Goal: Information Seeking & Learning: Learn about a topic

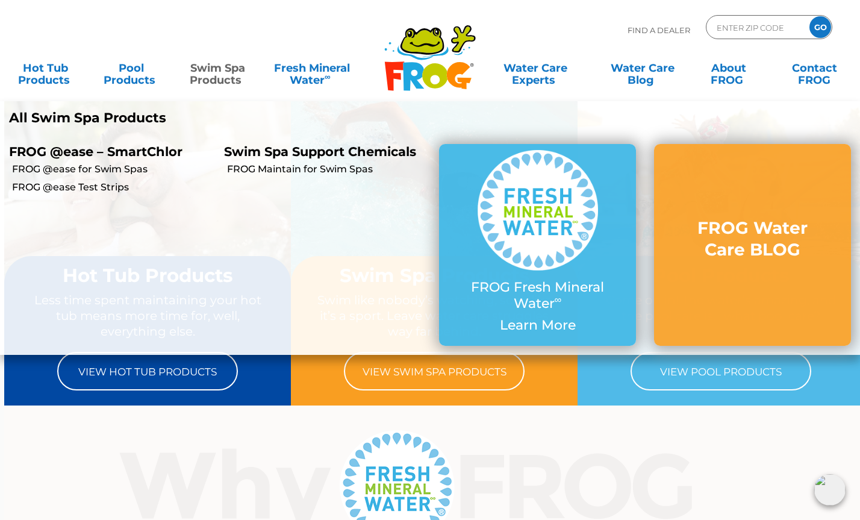
click at [233, 72] on link "Swim Spa Products" at bounding box center [217, 68] width 67 height 24
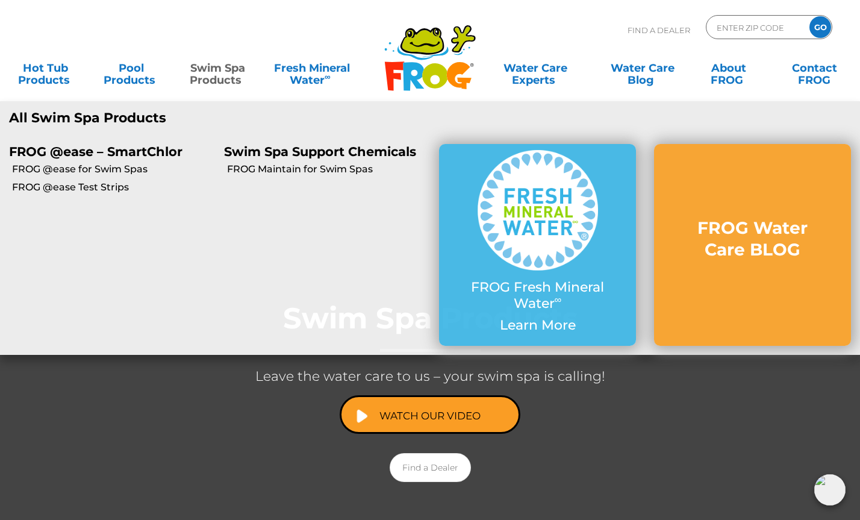
click at [224, 80] on link "Swim Spa Products" at bounding box center [217, 68] width 67 height 24
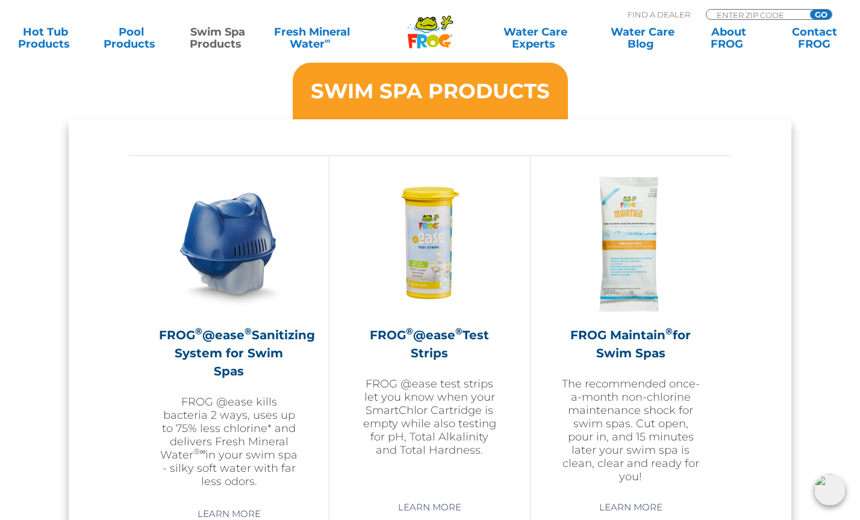
scroll to position [978, 0]
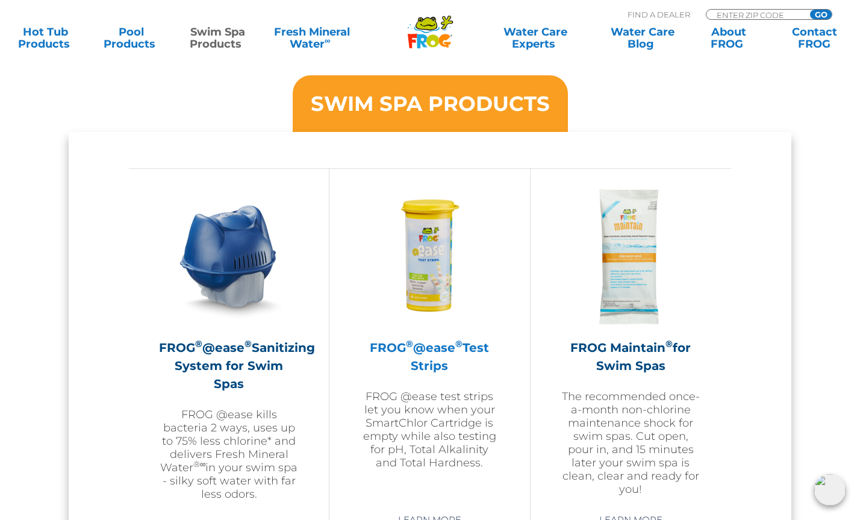
click at [417, 271] on img at bounding box center [430, 257] width 140 height 140
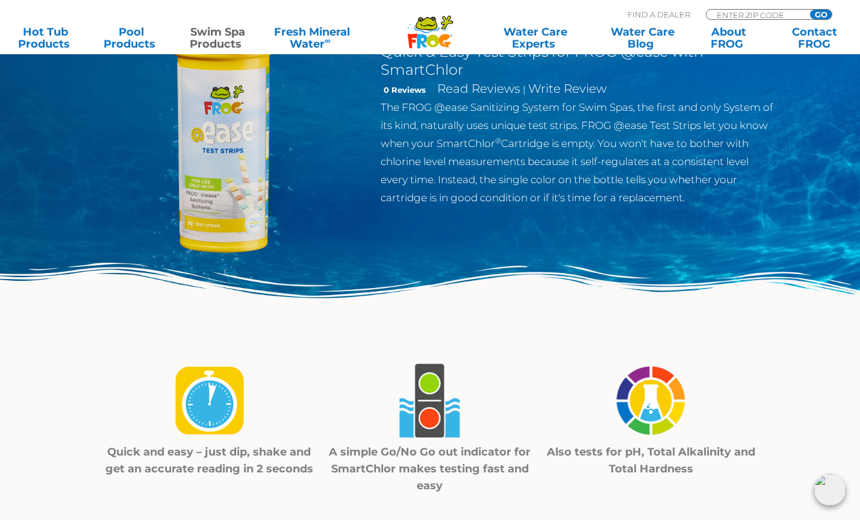
scroll to position [116, 0]
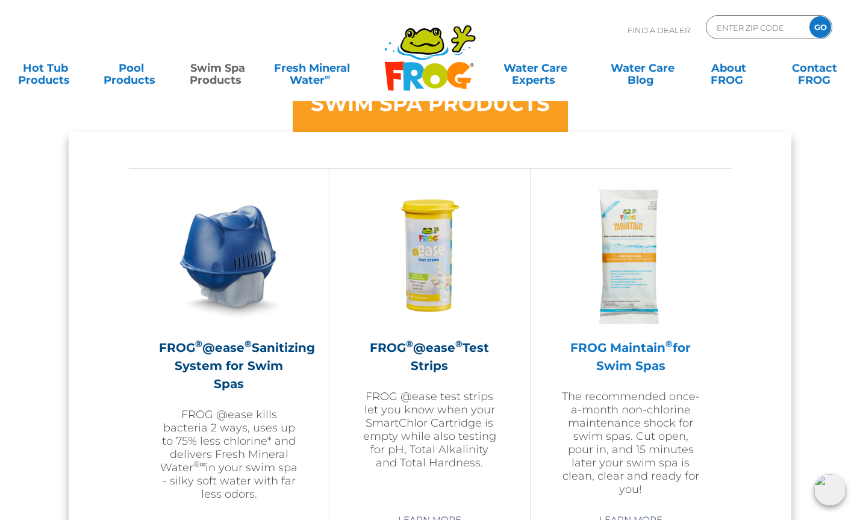
click at [637, 352] on h2 "FROG Maintain ® for Swim Spas" at bounding box center [631, 357] width 140 height 36
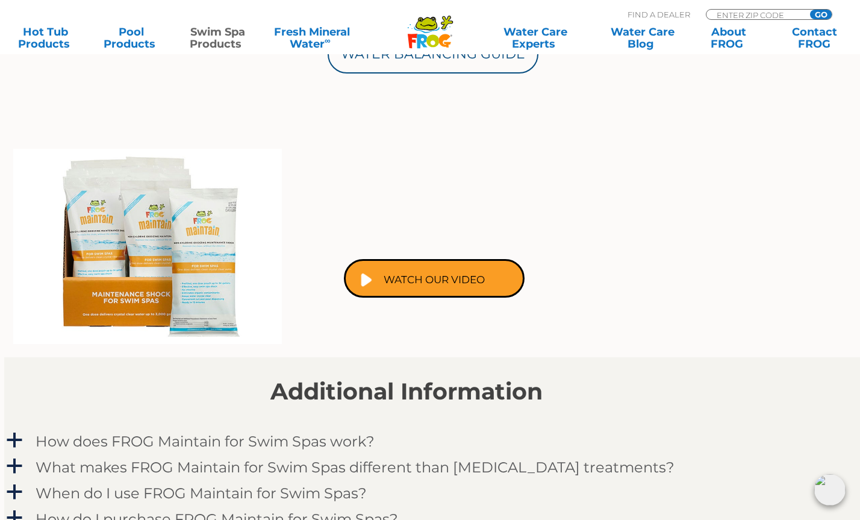
scroll to position [730, 0]
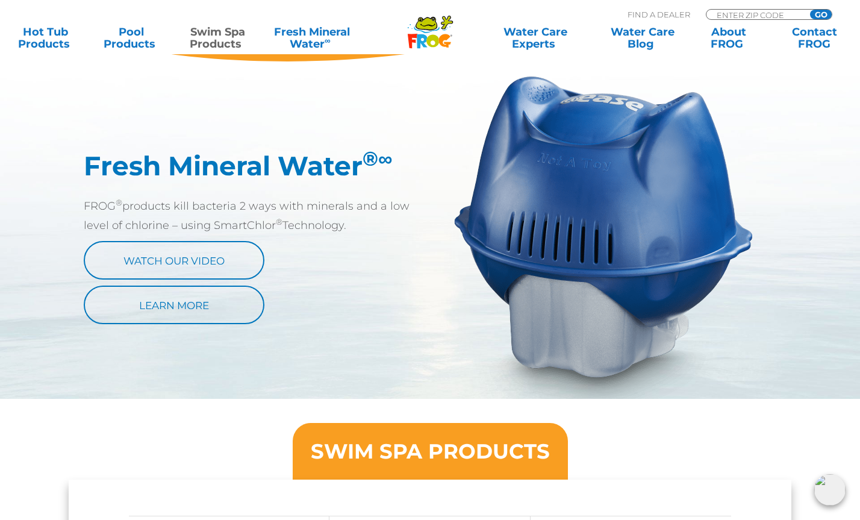
scroll to position [588, 0]
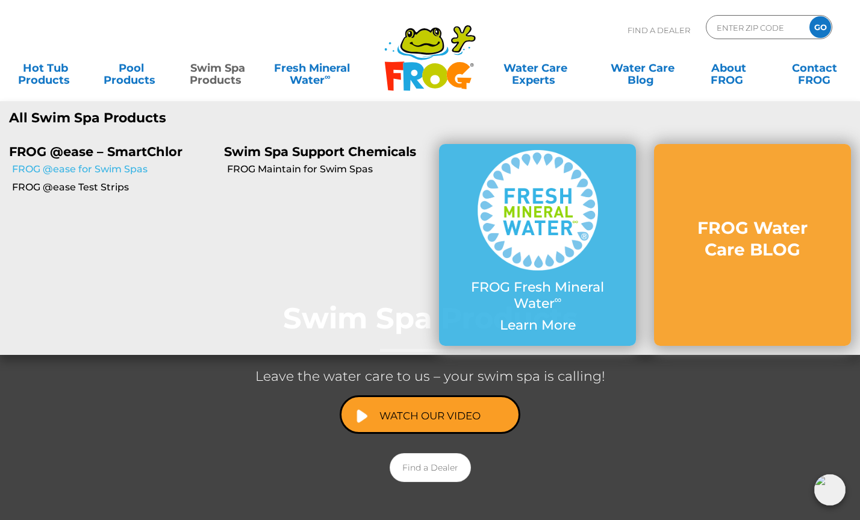
click at [125, 173] on link "FROG @ease for Swim Spas" at bounding box center [113, 169] width 203 height 13
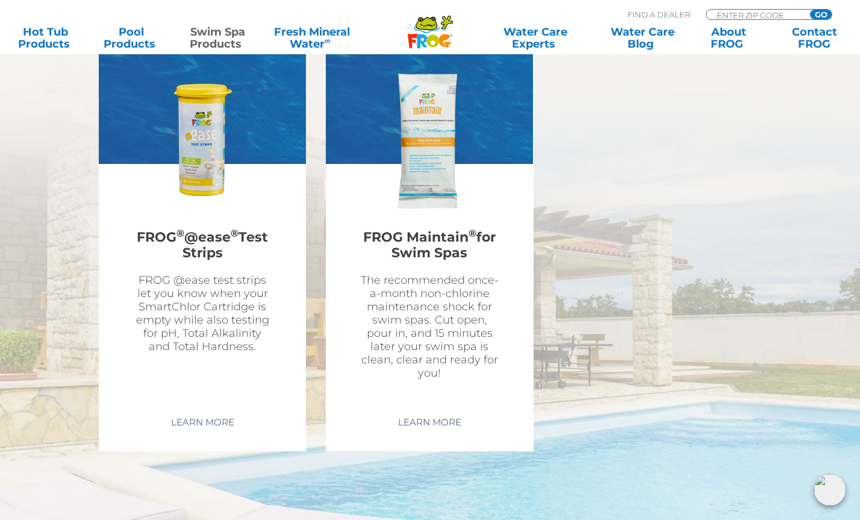
scroll to position [3038, 0]
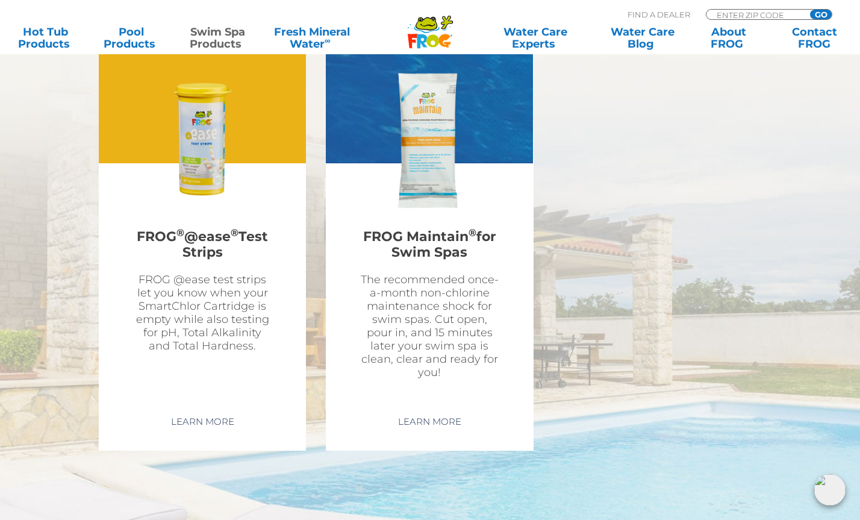
click at [200, 201] on img at bounding box center [203, 140] width 140 height 140
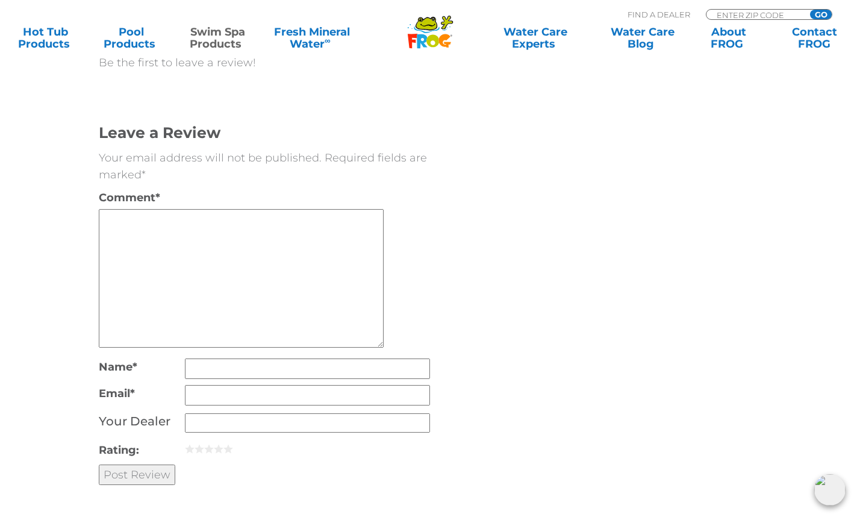
scroll to position [1717, 0]
